Goal: Use online tool/utility: Utilize a website feature to perform a specific function

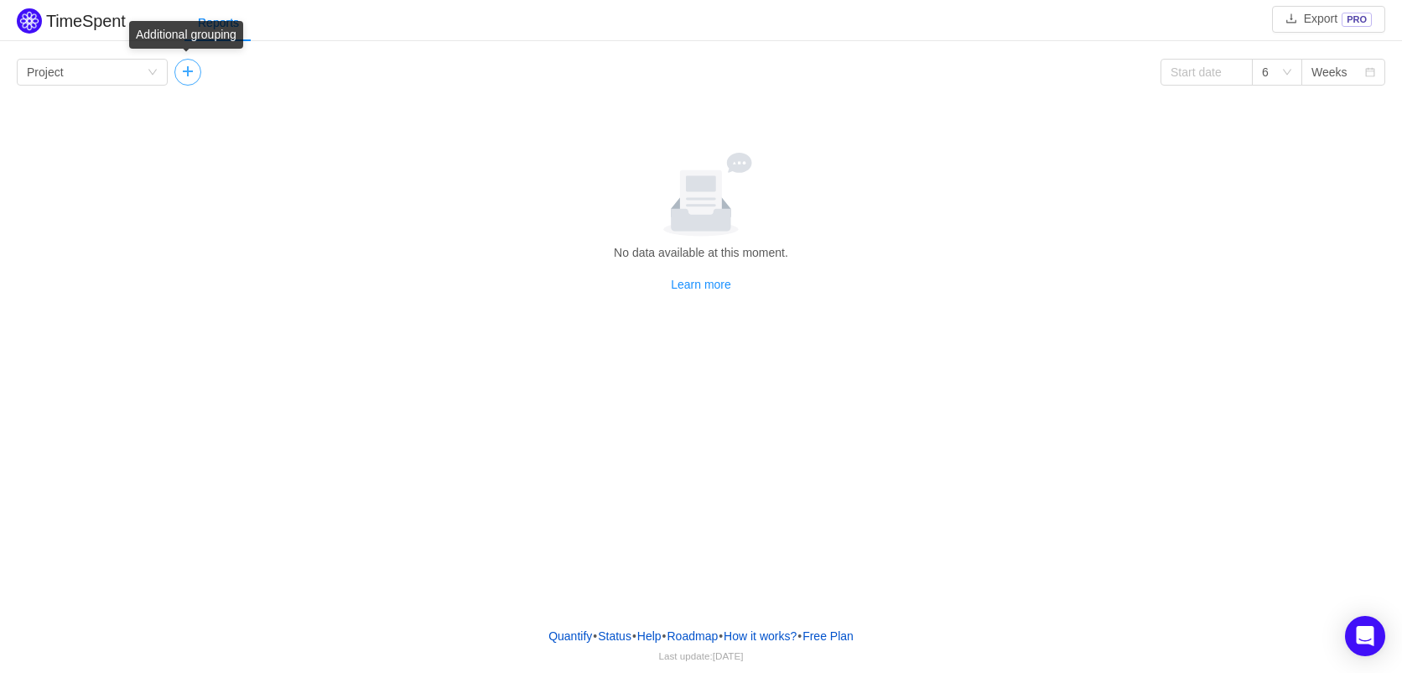
click at [186, 77] on button "button" at bounding box center [187, 72] width 27 height 27
click at [131, 85] on div "Group by Project" at bounding box center [92, 72] width 151 height 27
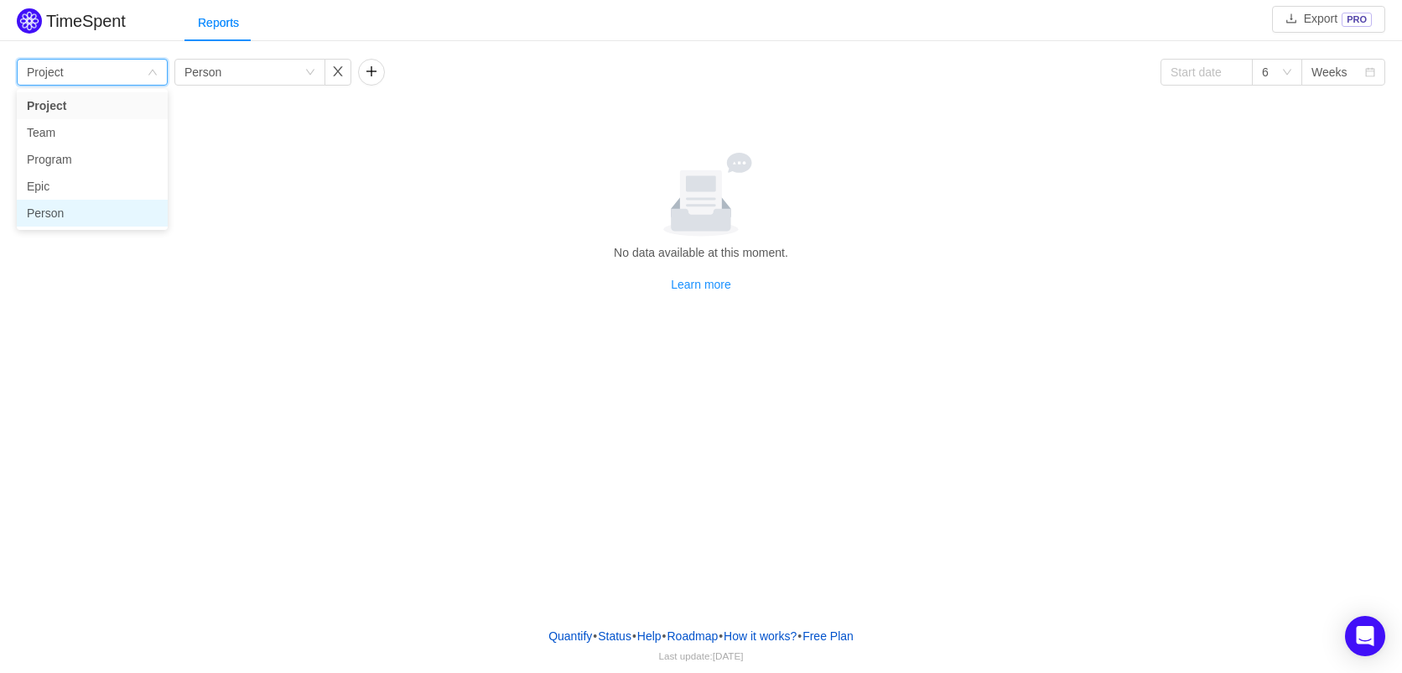
click at [66, 216] on li "Person" at bounding box center [92, 213] width 151 height 27
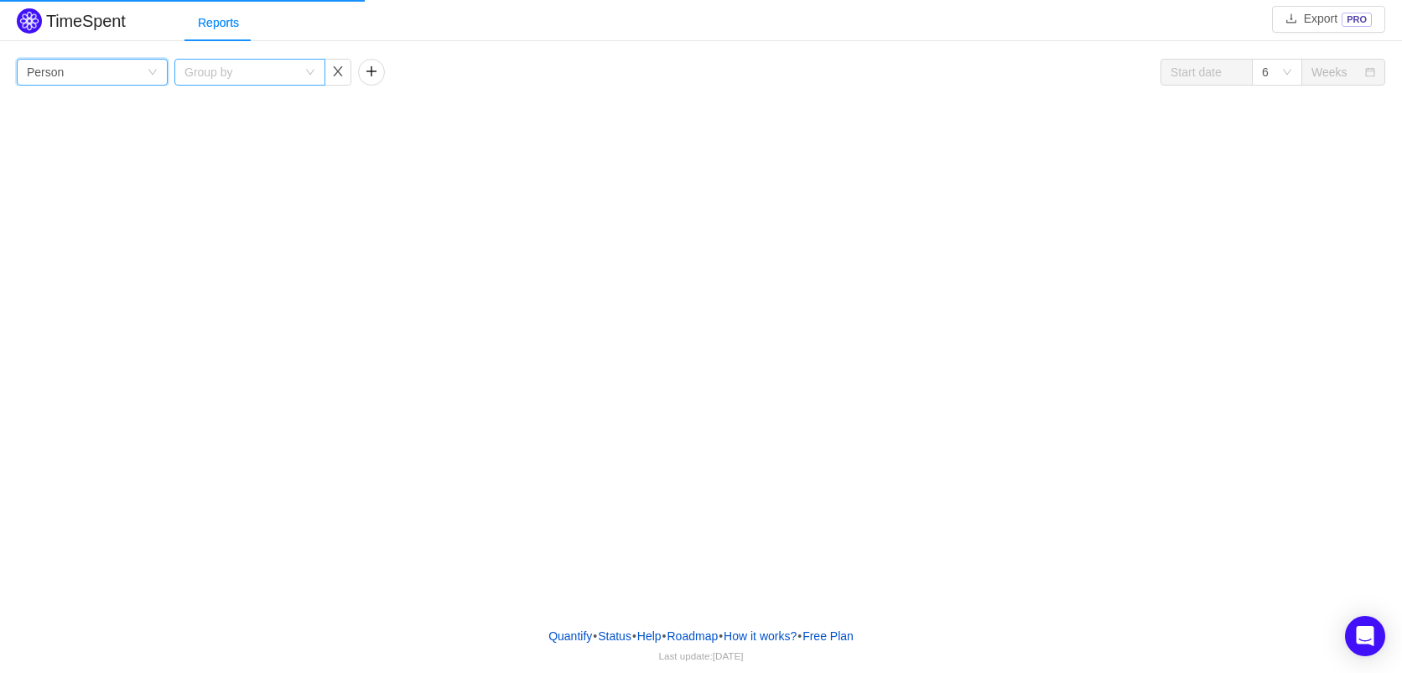
click at [275, 72] on div "Group by" at bounding box center [241, 72] width 112 height 17
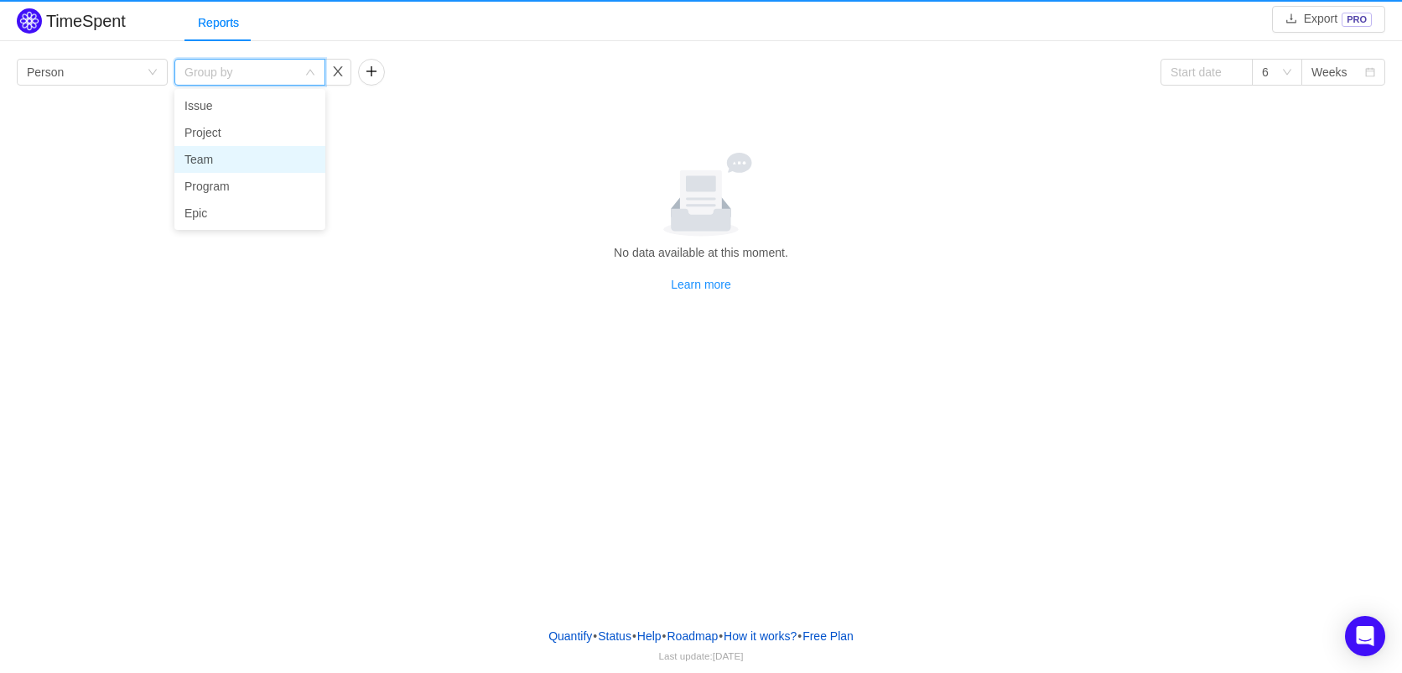
click at [224, 151] on li "Team" at bounding box center [249, 159] width 151 height 27
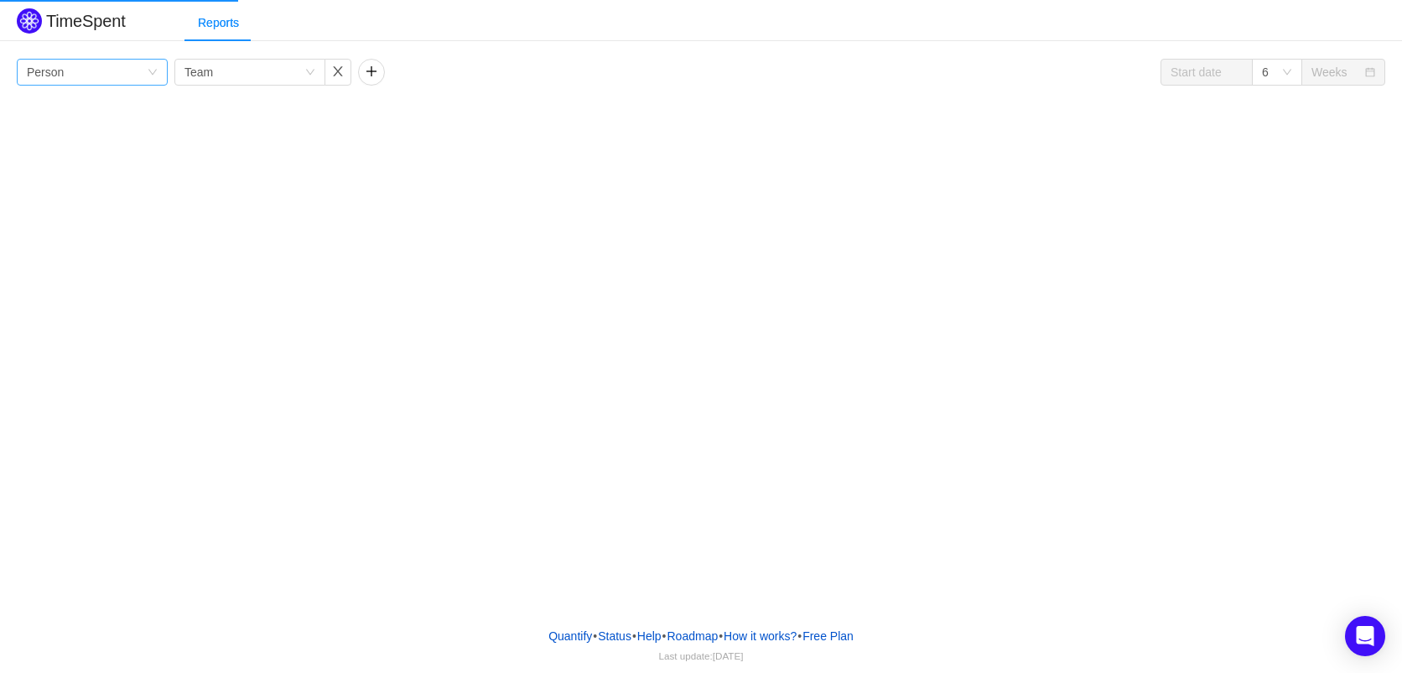
click at [79, 73] on div "Group by Person" at bounding box center [87, 72] width 120 height 25
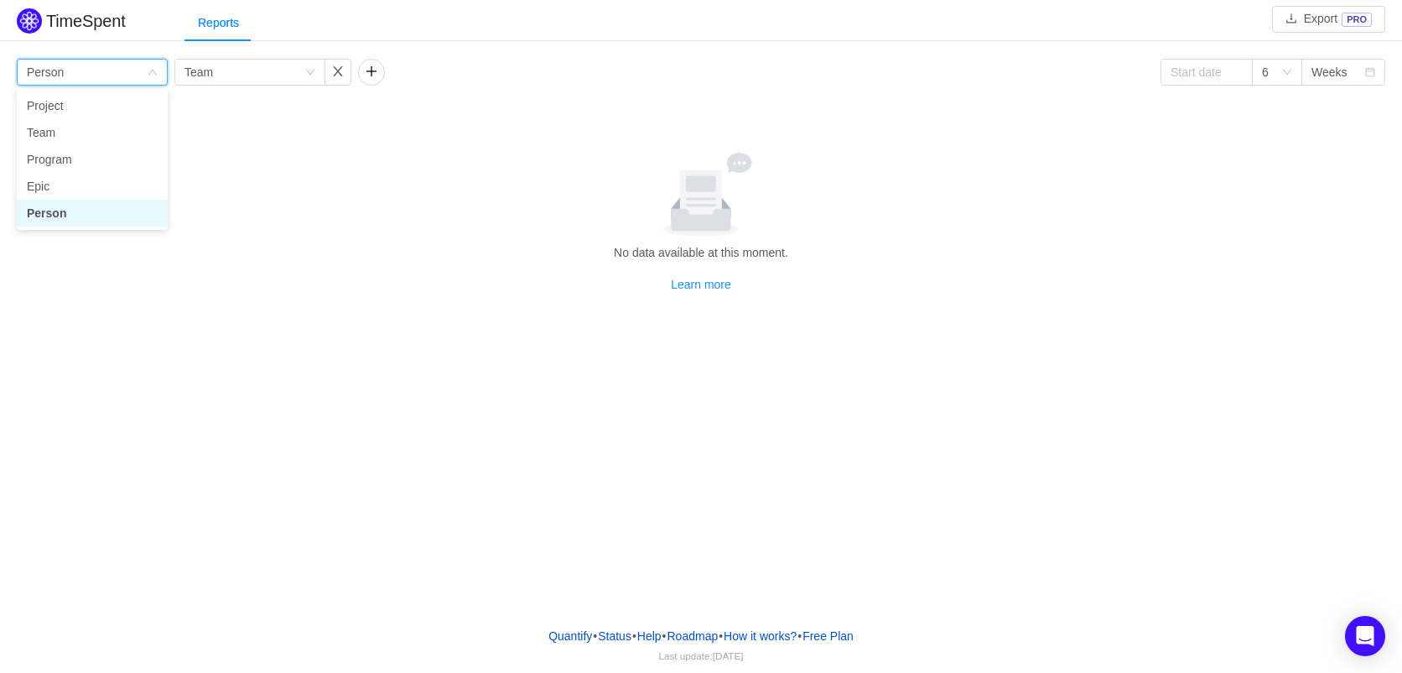
click at [79, 73] on div "Group by Person" at bounding box center [87, 72] width 120 height 25
click at [217, 65] on div "Group by Team" at bounding box center [245, 72] width 120 height 25
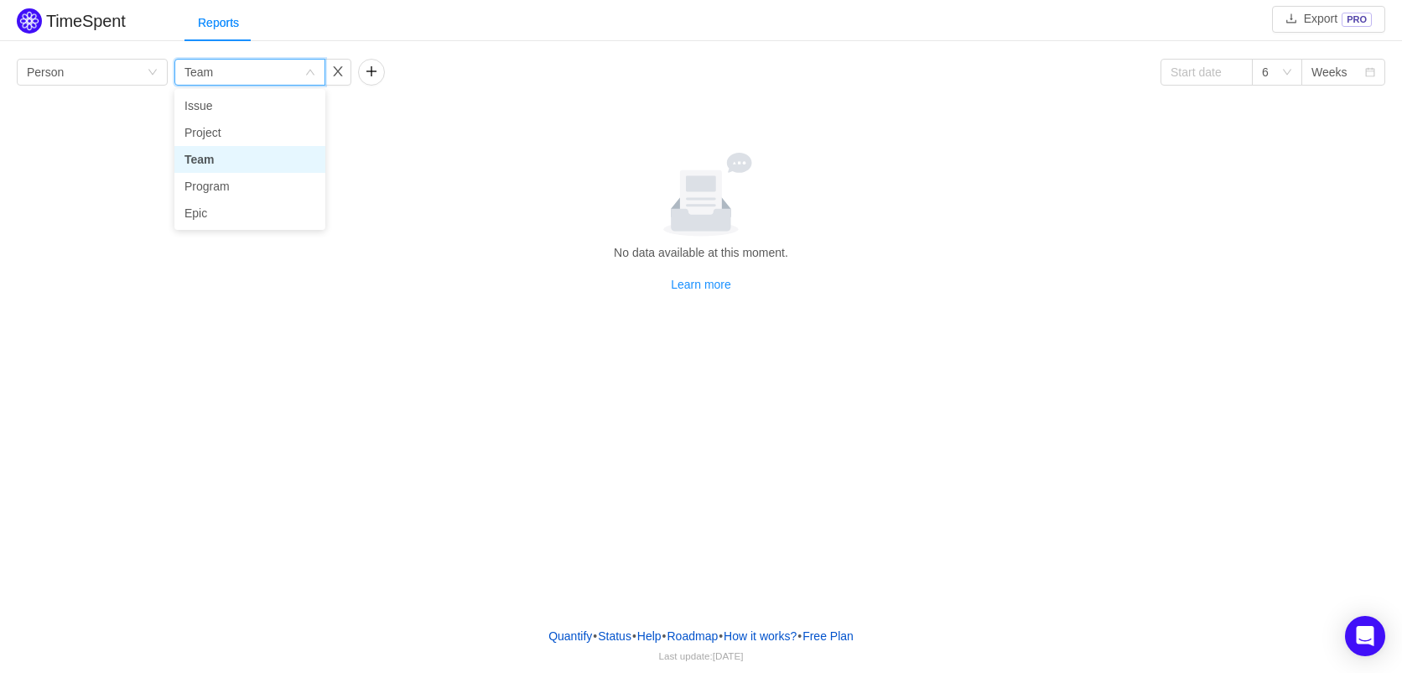
click at [217, 65] on div "Group by Team" at bounding box center [245, 72] width 120 height 25
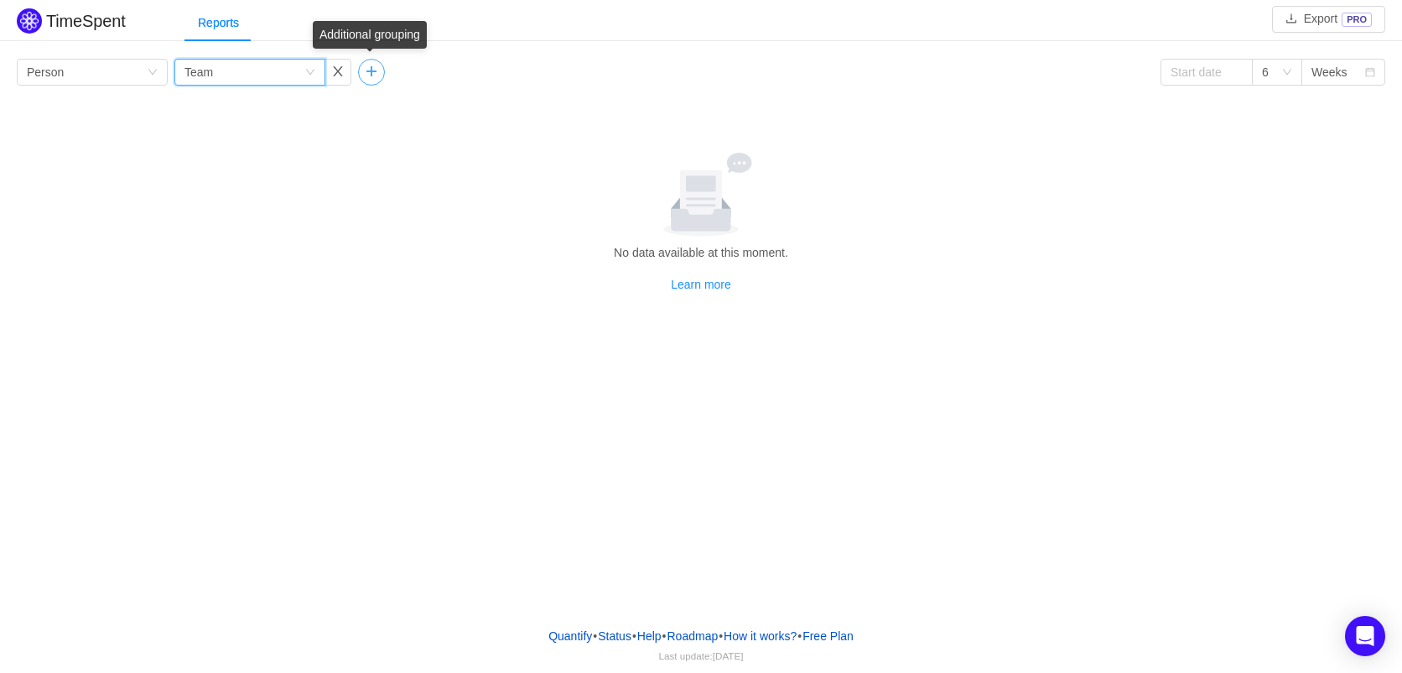
click at [364, 71] on button "button" at bounding box center [371, 72] width 27 height 27
click at [383, 71] on div "Group by" at bounding box center [424, 72] width 112 height 17
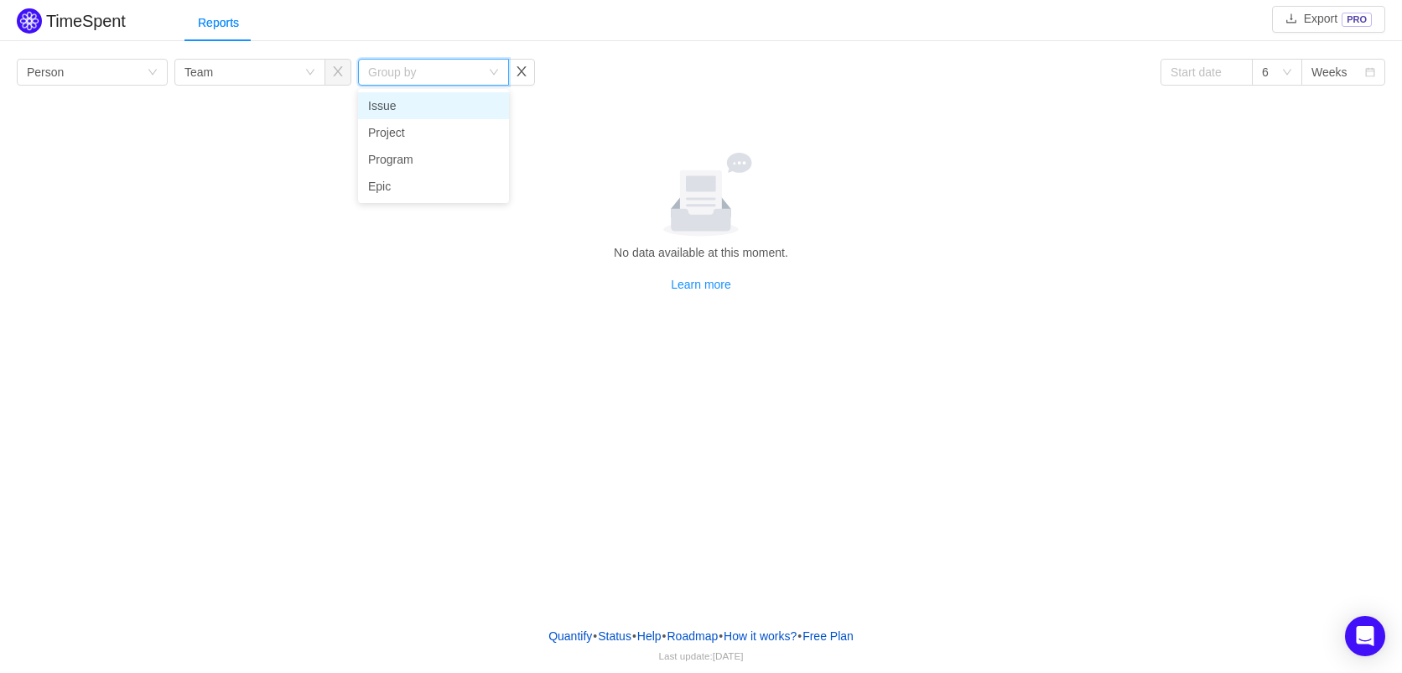
click at [218, 177] on div at bounding box center [700, 195] width 1355 height 84
click at [453, 77] on div "Group by" at bounding box center [424, 72] width 112 height 17
click at [409, 180] on li "Epic" at bounding box center [433, 186] width 151 height 27
click at [521, 204] on div at bounding box center [700, 195] width 1355 height 84
click at [526, 75] on button "button" at bounding box center [521, 72] width 27 height 27
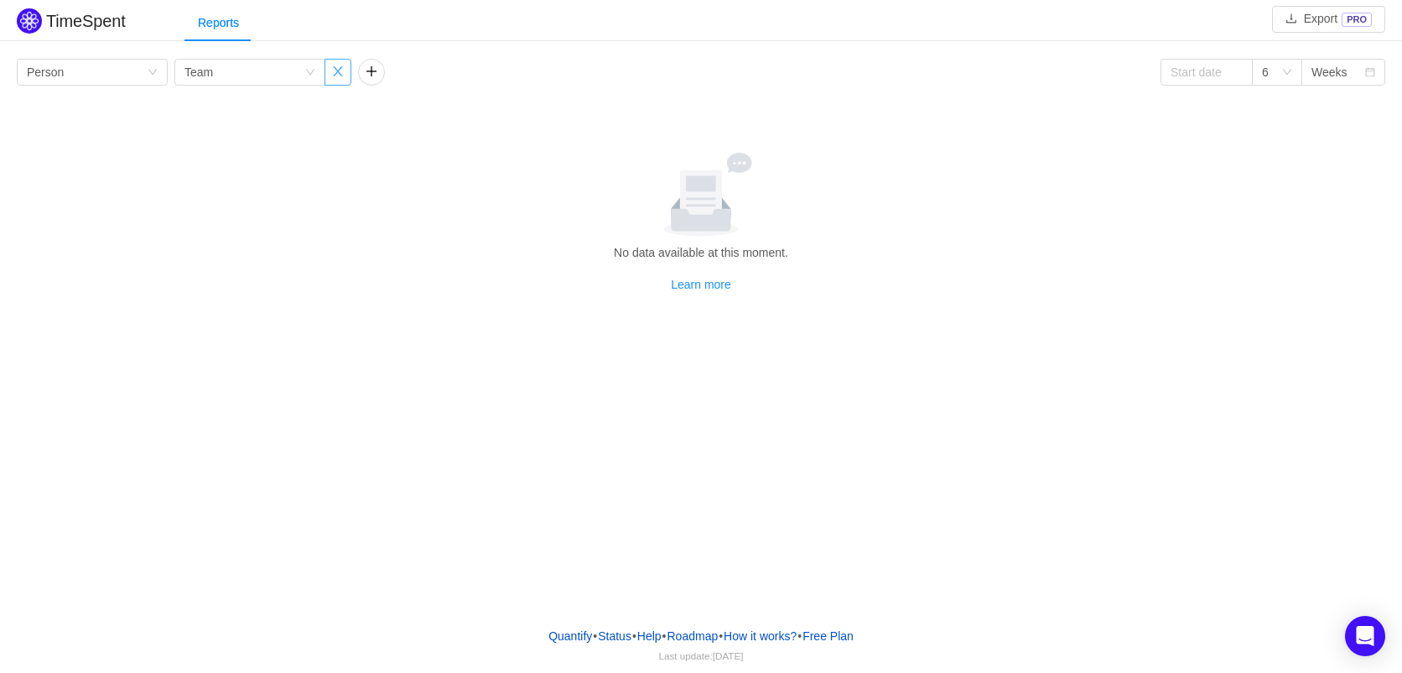
click at [346, 71] on button "button" at bounding box center [338, 72] width 27 height 27
